Goal: Check status

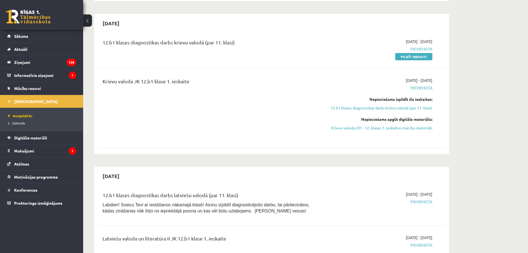
scroll to position [222, 0]
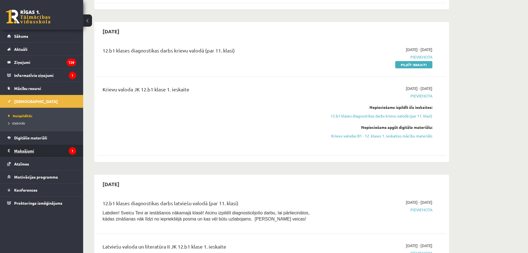
click at [59, 150] on legend "Maksājumi 1" at bounding box center [45, 150] width 62 height 13
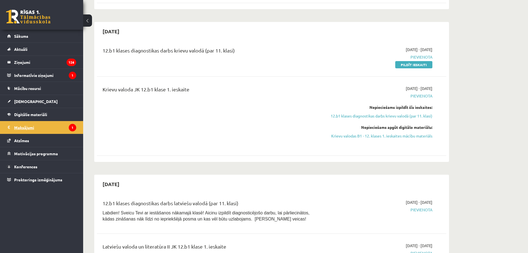
click at [27, 126] on legend "Maksājumi 1" at bounding box center [45, 127] width 62 height 13
click at [19, 127] on legend "Maksājumi 1" at bounding box center [45, 127] width 62 height 13
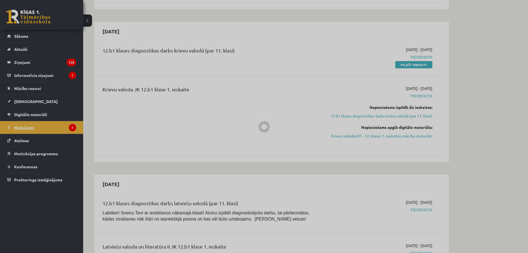
click at [19, 127] on legend "Maksājumi 1" at bounding box center [45, 127] width 62 height 13
